Goal: Information Seeking & Learning: Compare options

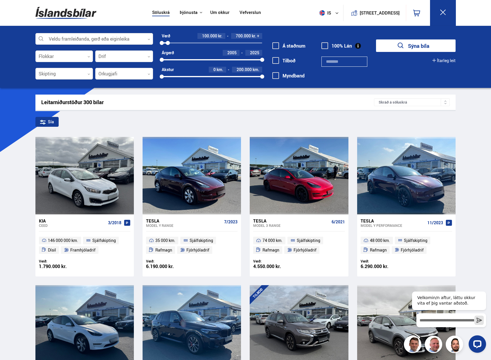
drag, startPoint x: 262, startPoint y: 42, endPoint x: 168, endPoint y: 45, distance: 94.4
click at [168, 45] on div "100000 702655" at bounding box center [212, 42] width 100 height 5
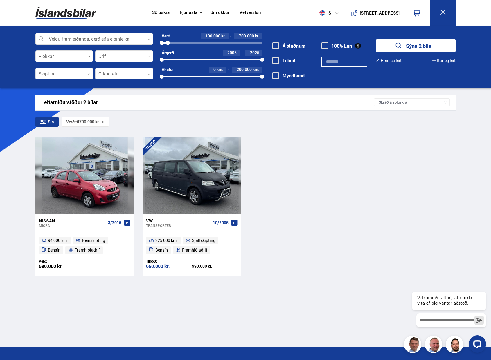
click at [19, 186] on div "Söluskrá Þjónusta Íslandsbílar [DOMAIN_NAME] Íslandsvörn Leiðbeiningar Um okkur…" at bounding box center [245, 223] width 491 height 447
click at [323, 44] on span at bounding box center [324, 45] width 7 height 7
click at [12, 252] on div "Söluskrá Þjónusta Íslandsbílar [DOMAIN_NAME] Íslandsvörn Leiðbeiningar Um okkur…" at bounding box center [245, 223] width 491 height 447
click at [169, 42] on div at bounding box center [169, 43] width 4 height 4
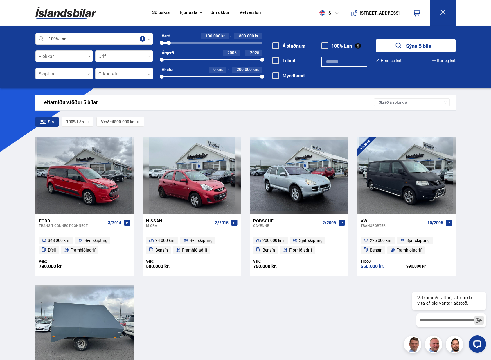
click at [35, 221] on div "Leitarniðurstöður 5 bílar Skráð á [GEOGRAPHIC_DATA] Sía 100% Lán Verð til 800.0…" at bounding box center [246, 260] width 430 height 330
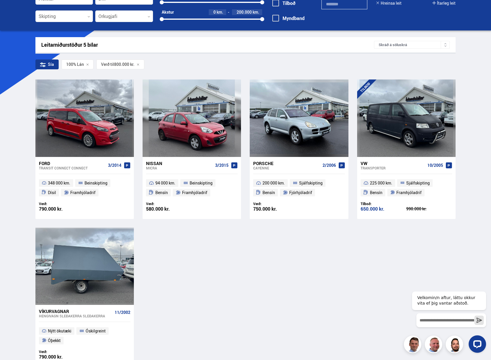
scroll to position [58, 0]
